Goal: Use online tool/utility: Utilize a website feature to perform a specific function

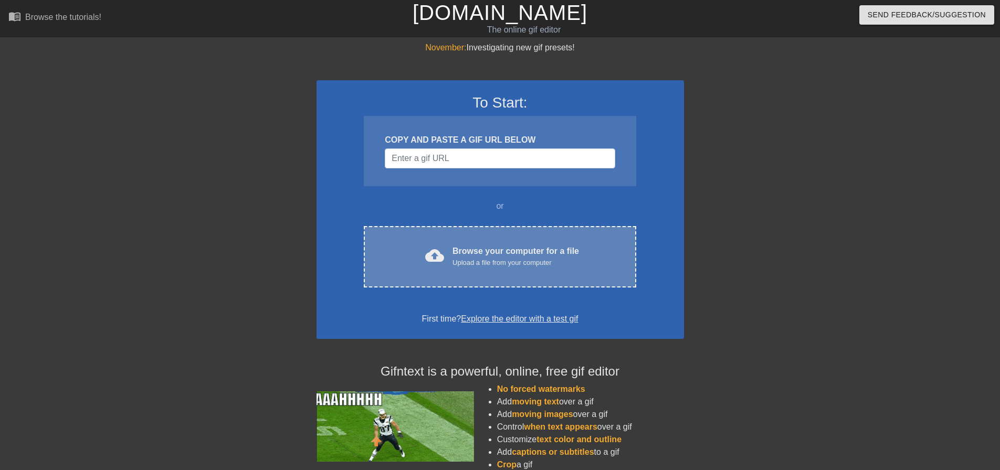
click at [489, 251] on div "Browse your computer for a file Upload a file from your computer" at bounding box center [516, 256] width 127 height 23
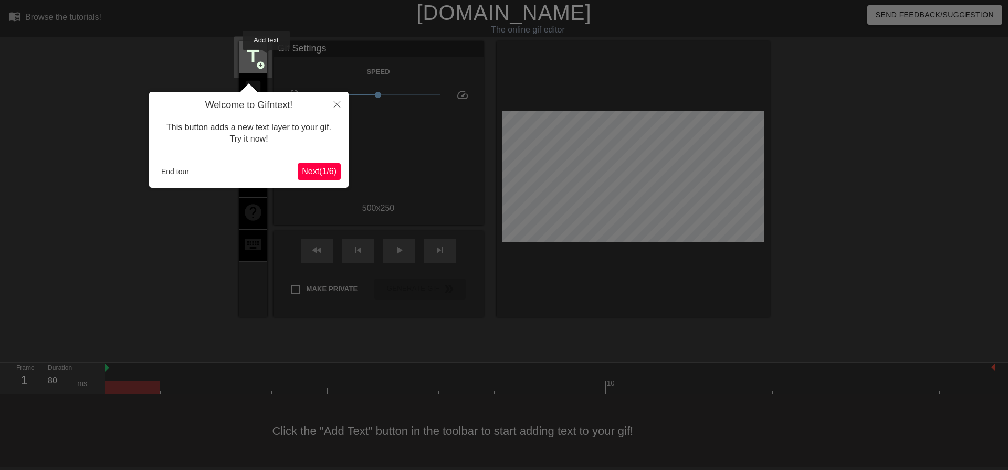
click at [266, 56] on div "title add_circle" at bounding box center [253, 57] width 28 height 32
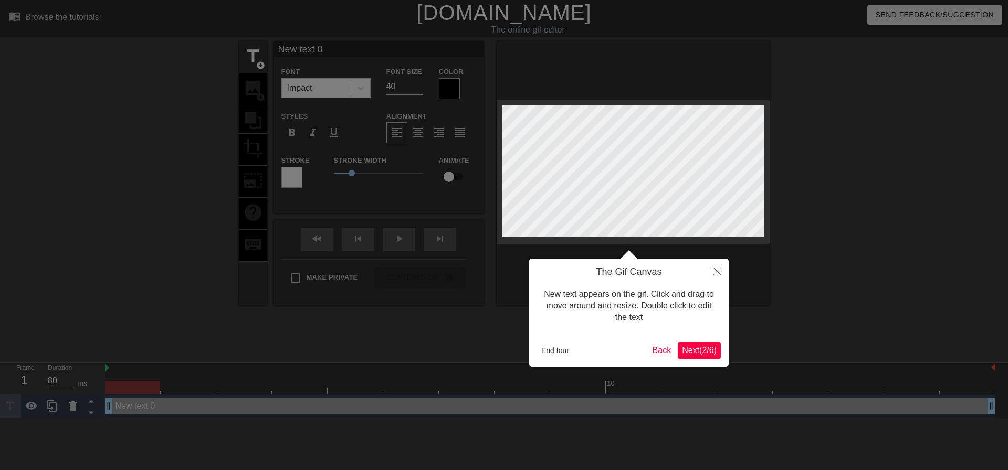
click at [706, 356] on button "Next ( 2 / 6 )" at bounding box center [699, 350] width 43 height 17
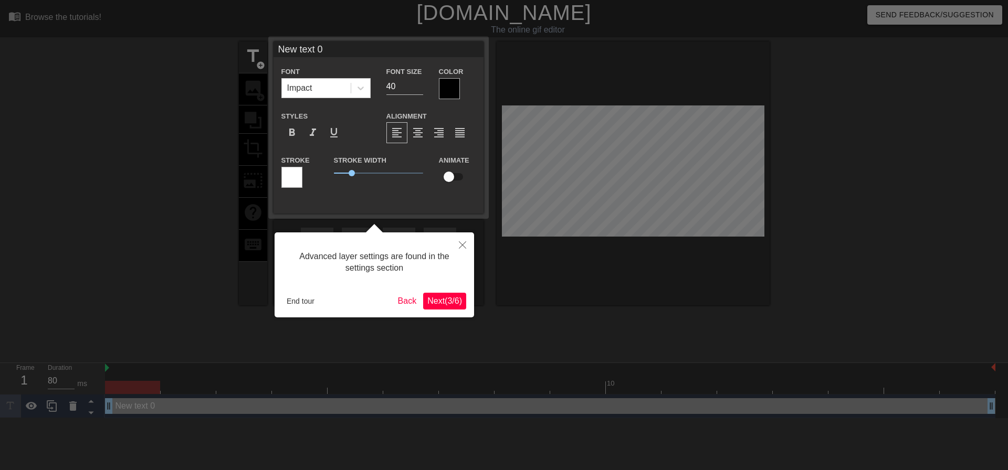
click at [407, 290] on div "Advanced layer settings are found in the settings section End tour Back Next ( …" at bounding box center [375, 275] width 200 height 85
click at [406, 294] on button "Back" at bounding box center [407, 301] width 27 height 17
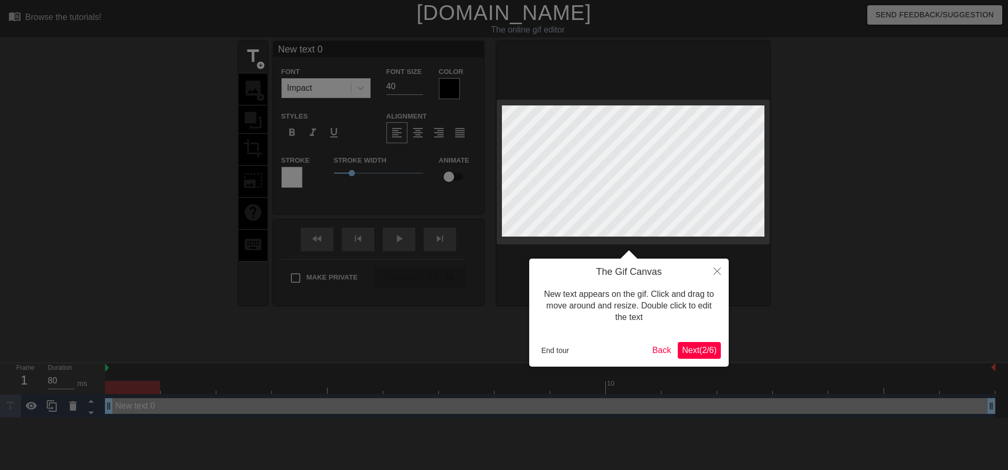
scroll to position [2, 1]
click at [656, 353] on button "Back" at bounding box center [661, 350] width 27 height 17
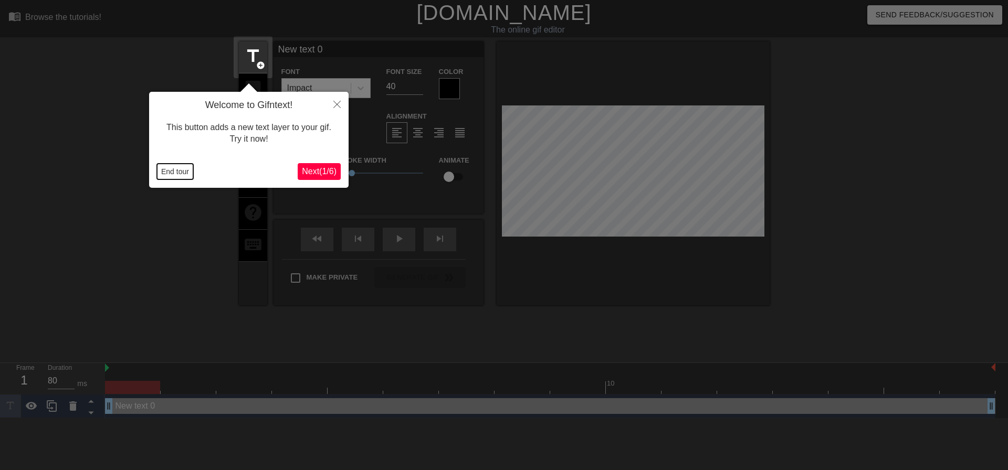
click at [183, 170] on button "End tour" at bounding box center [175, 172] width 36 height 16
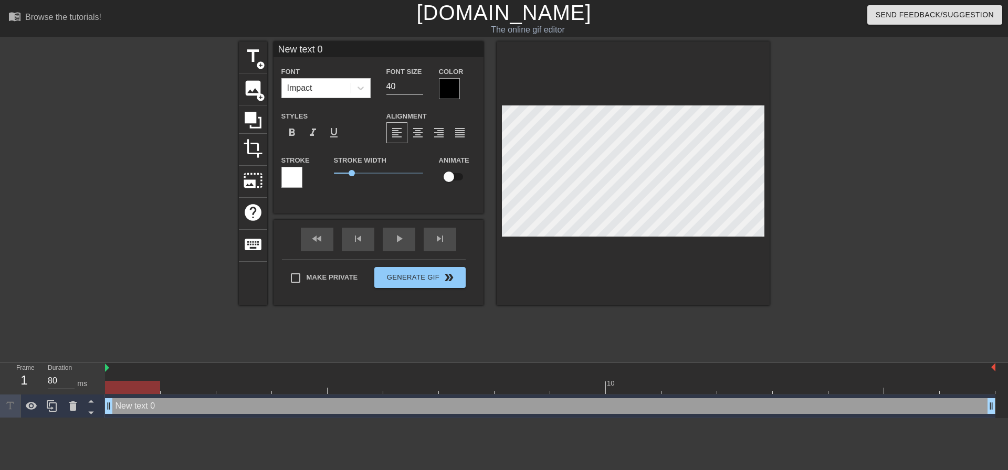
scroll to position [2, 3]
type input "W"
type textarea "W"
type input "We"
type textarea "We"
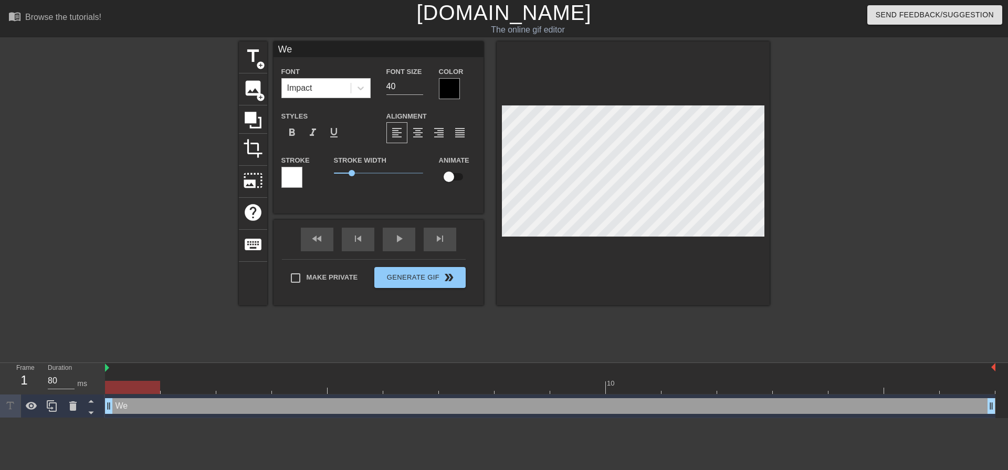
type input "Wed"
type textarea "Wed"
type input "Wedn"
type textarea "Wedn"
type input "Wedne"
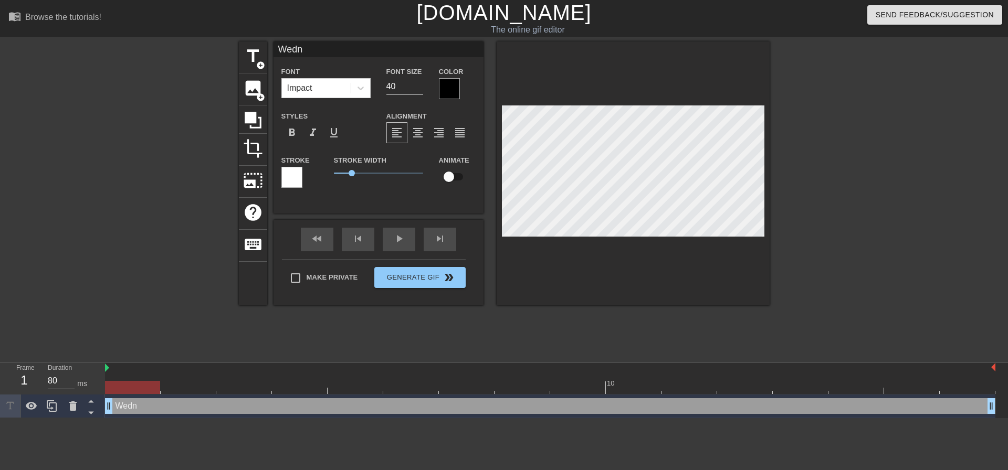
type textarea "Wedne"
type input "Wednes"
type textarea "Wednes"
type input "Wednesd"
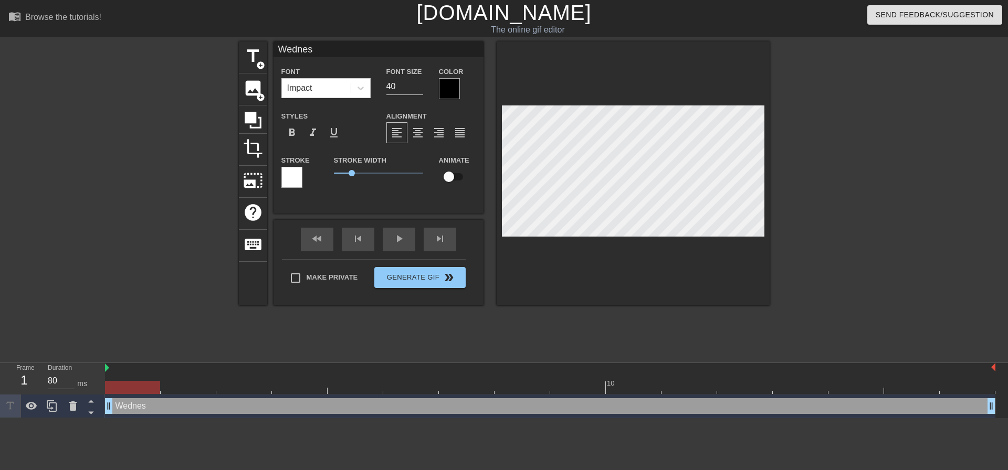
type textarea "Wednesd"
type input "Wednesda"
type textarea "Wednesda"
type input "[DATE]"
type textarea "[DATE]"
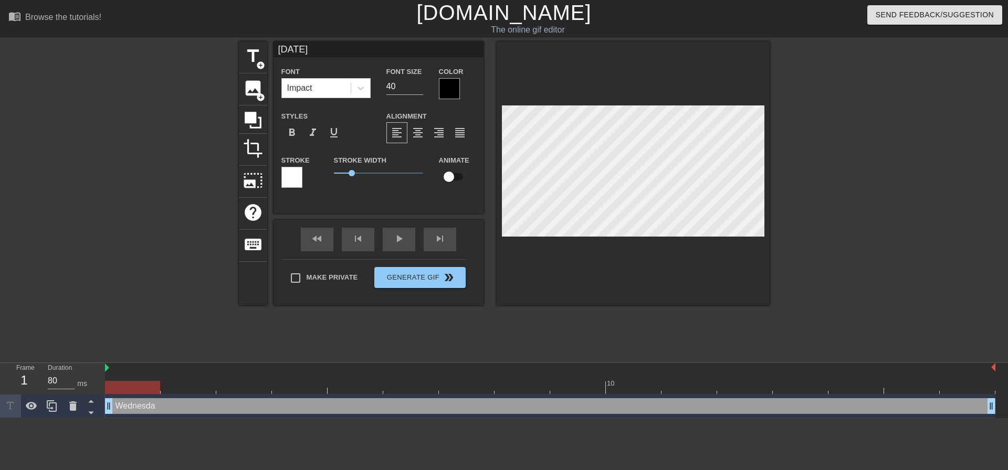
scroll to position [2, 3]
click at [443, 83] on div at bounding box center [449, 88] width 21 height 21
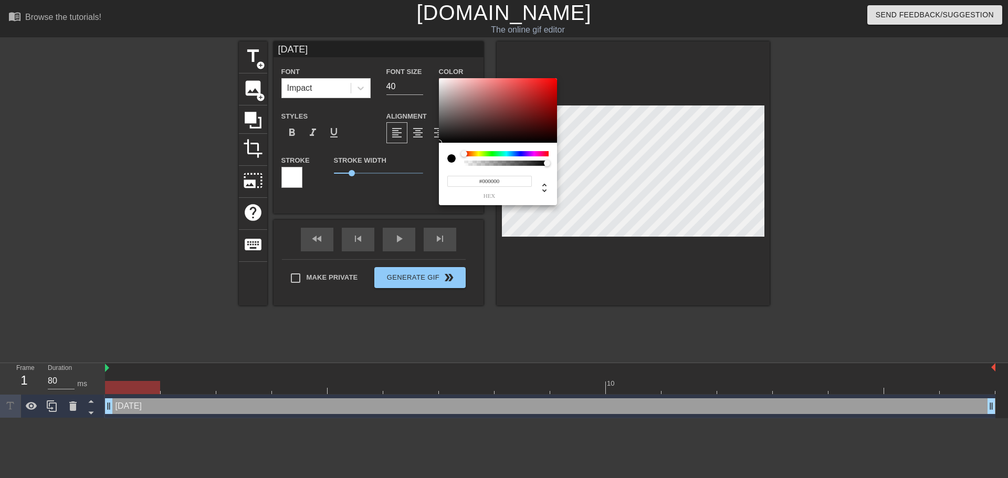
type input "#E75353"
click at [515, 84] on div at bounding box center [498, 110] width 118 height 65
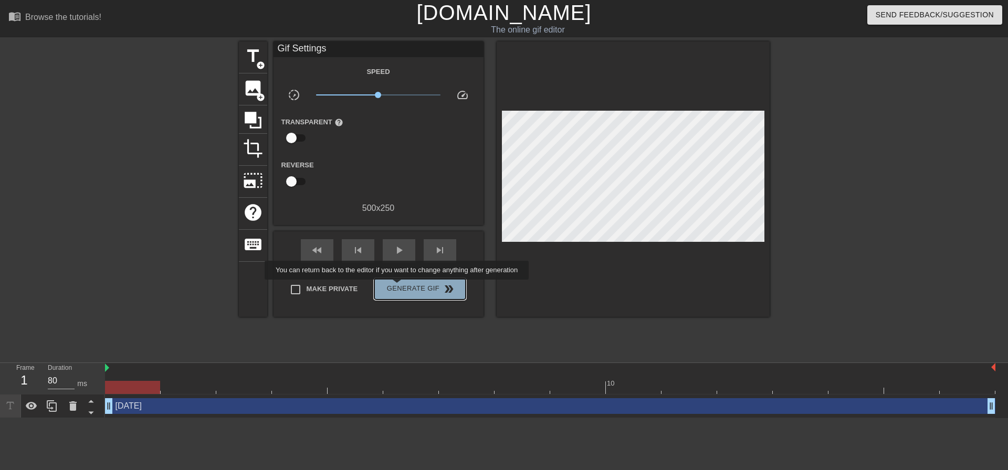
click at [398, 287] on span "Generate Gif double_arrow" at bounding box center [420, 289] width 82 height 13
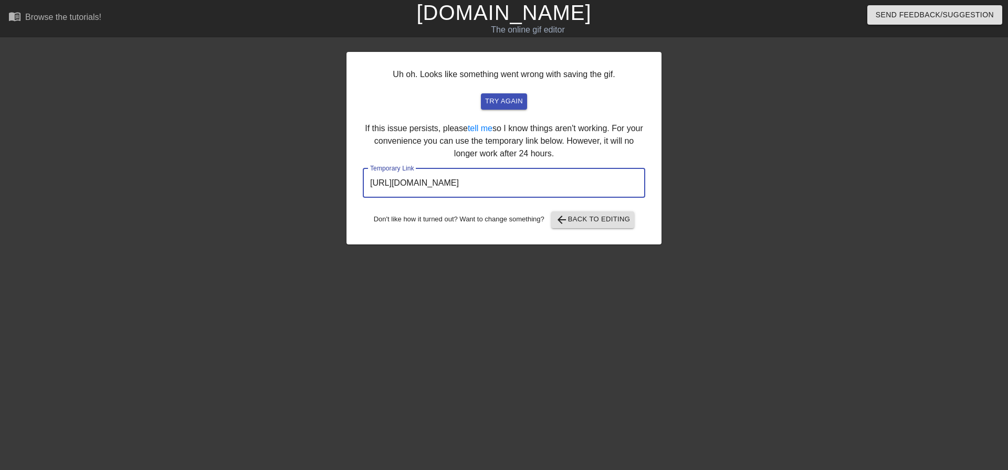
drag, startPoint x: 582, startPoint y: 187, endPoint x: 362, endPoint y: 182, distance: 220.1
click at [362, 182] on div "Uh oh. Looks like something went wrong with saving the gif. try again If this i…" at bounding box center [504, 148] width 315 height 193
